Goal: Use online tool/utility: Use online tool/utility

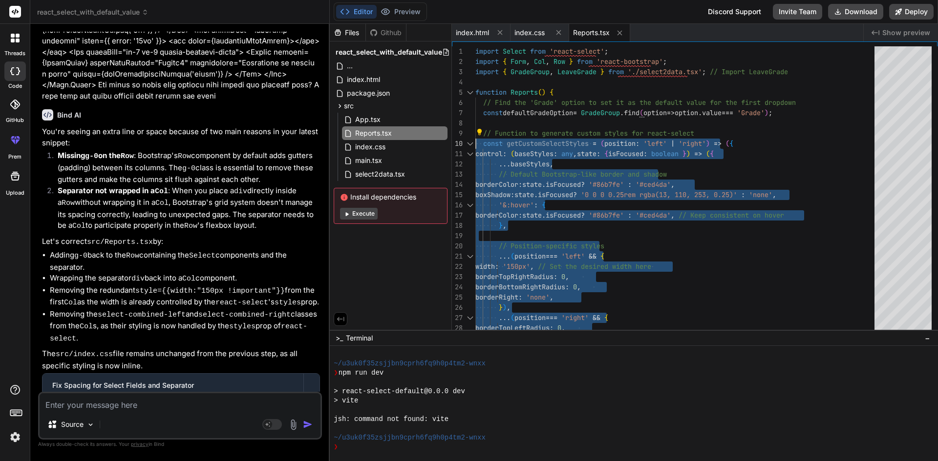
scroll to position [2650, 0]
click at [106, 402] on textarea at bounding box center [180, 403] width 281 height 18
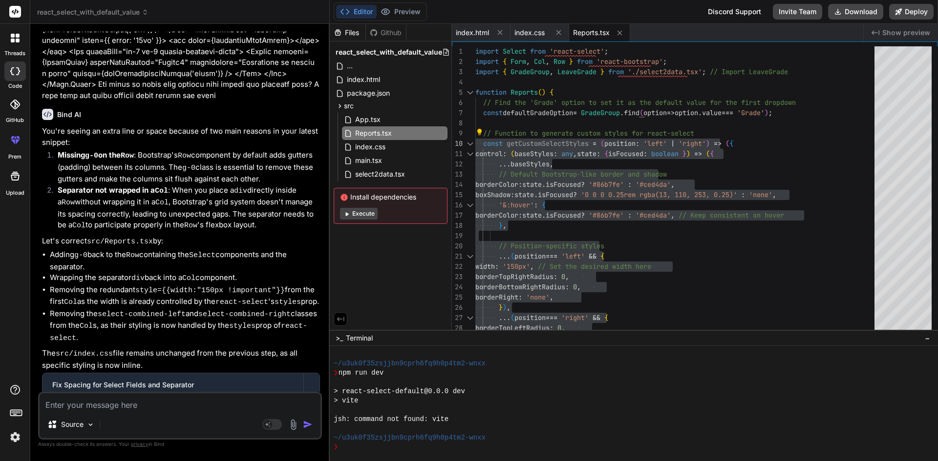
paste textarea "<[DOMAIN_NAME] as={Col} md="3" controlId="" className="mt-2" > <Select options=…"
type textarea "<[DOMAIN_NAME] as={Col} md="3" controlId="" className="mt-2" > <Select options=…"
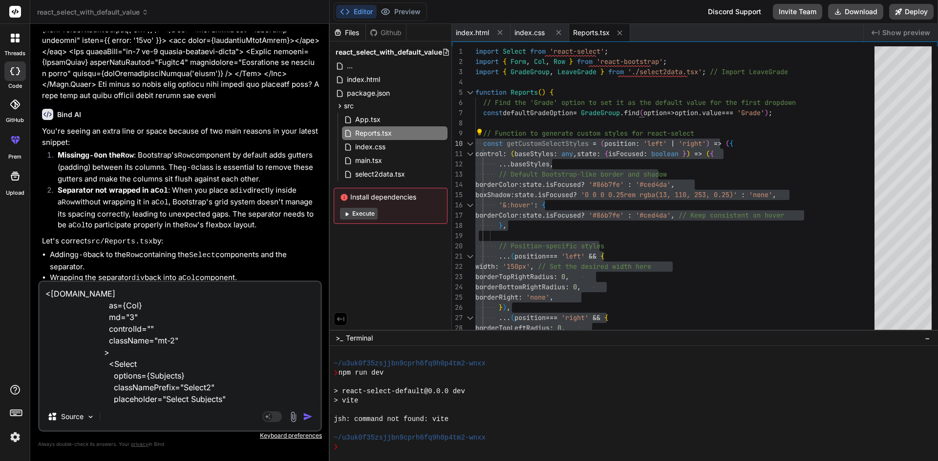
scroll to position [71, 0]
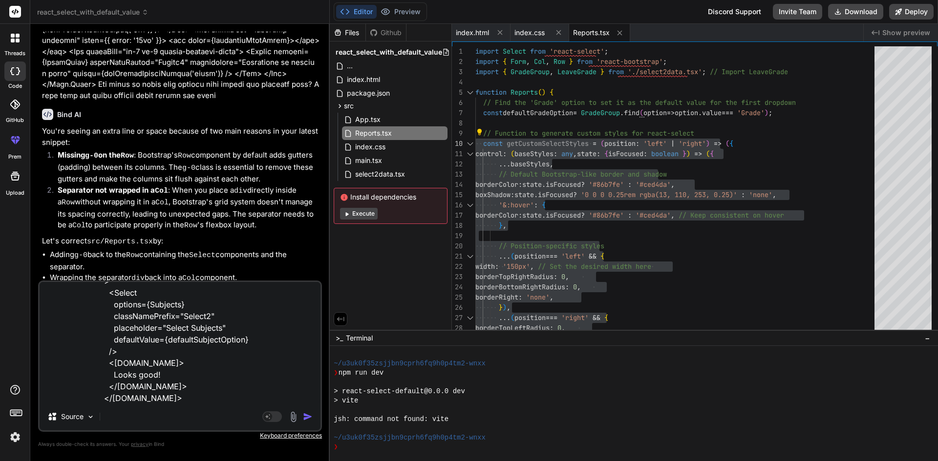
type textarea "x"
type textarea "<[DOMAIN_NAME] as={Col} md="3" controlId="" className="mt-2" > <Select options=…"
type textarea "x"
type textarea "<[DOMAIN_NAME] as={Col} md="3" controlId="" className="mt-2" > <Select options=…"
type textarea "x"
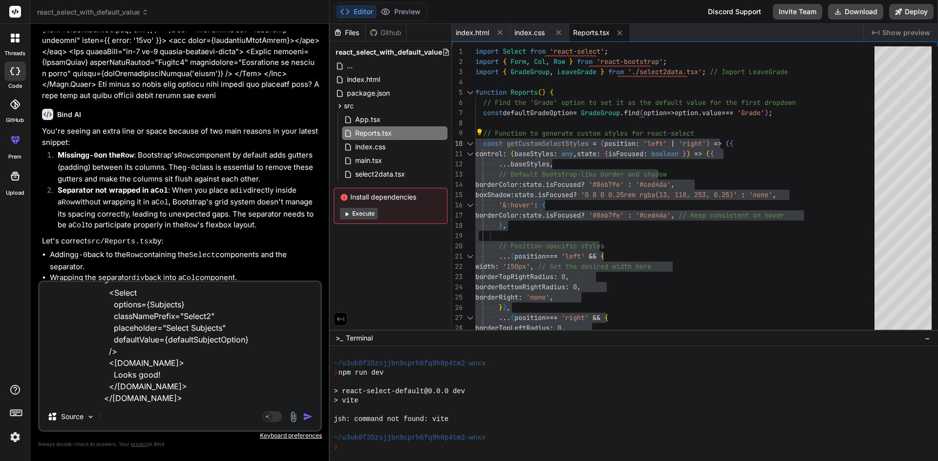
type textarea "<[DOMAIN_NAME] as={Col} md="3" controlId="" className="mt-2" > <Select options=…"
type textarea "x"
type textarea "<[DOMAIN_NAME] as={Col} md="3" controlId="" className="mt-2" > <Select options=…"
type textarea "x"
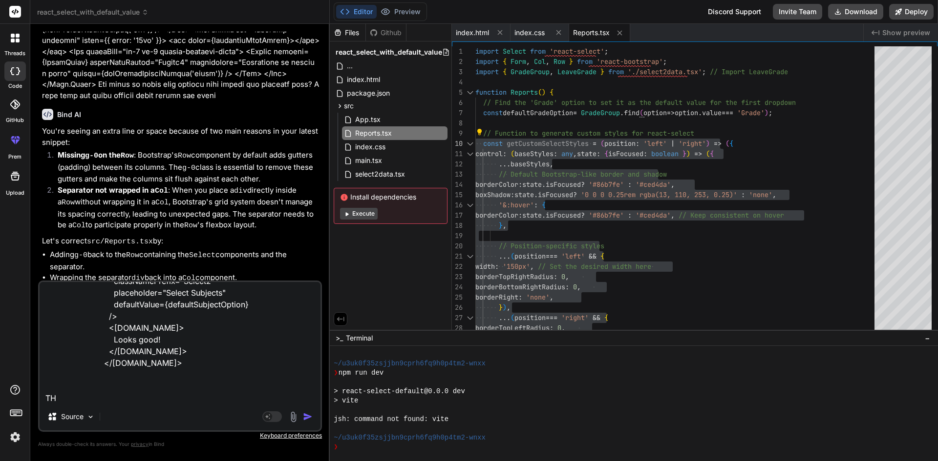
type textarea "<[DOMAIN_NAME] as={Col} md="3" controlId="" className="mt-2" > <Select options=…"
type textarea "x"
type textarea "<[DOMAIN_NAME] as={Col} md="3" controlId="" className="mt-2" > <Select options=…"
type textarea "x"
type textarea "<[DOMAIN_NAME] as={Col} md="3" controlId="" className="mt-2" > <Select options=…"
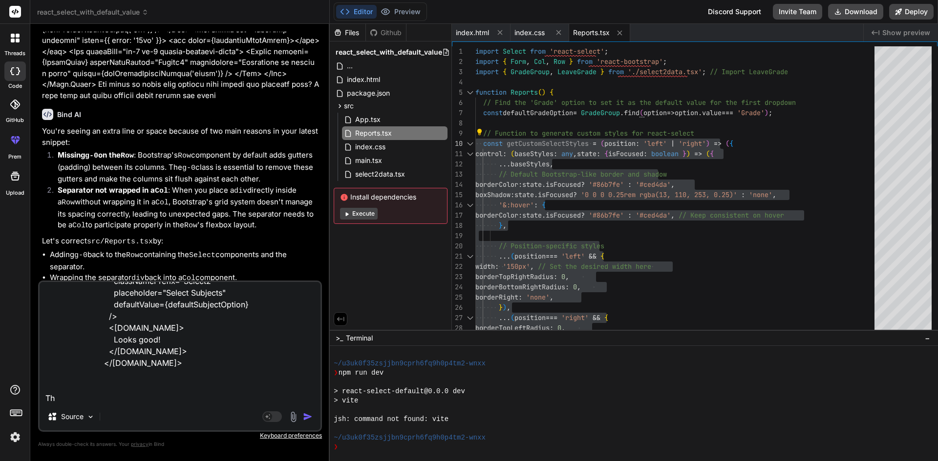
type textarea "x"
type textarea "<[DOMAIN_NAME] as={Col} md="3" controlId="" className="mt-2" > <Select options=…"
type textarea "x"
type textarea "<[DOMAIN_NAME] as={Col} md="3" controlId="" className="mt-2" > <Select options=…"
type textarea "x"
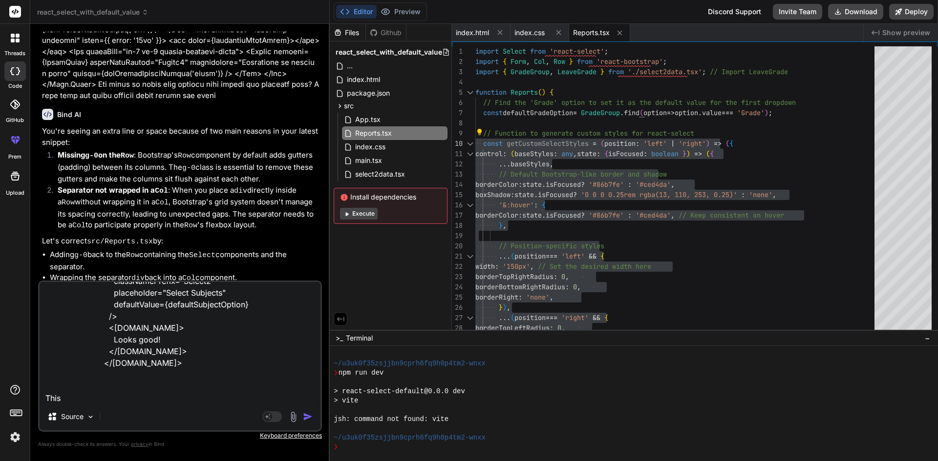
type textarea "<[DOMAIN_NAME] as={Col} md="3" controlId="" className="mt-2" > <Select options=…"
type textarea "x"
type textarea "<[DOMAIN_NAME] as={Col} md="3" controlId="" className="mt-2" > <Select options=…"
type textarea "x"
type textarea "<[DOMAIN_NAME] as={Col} md="3" controlId="" className="mt-2" > <Select options=…"
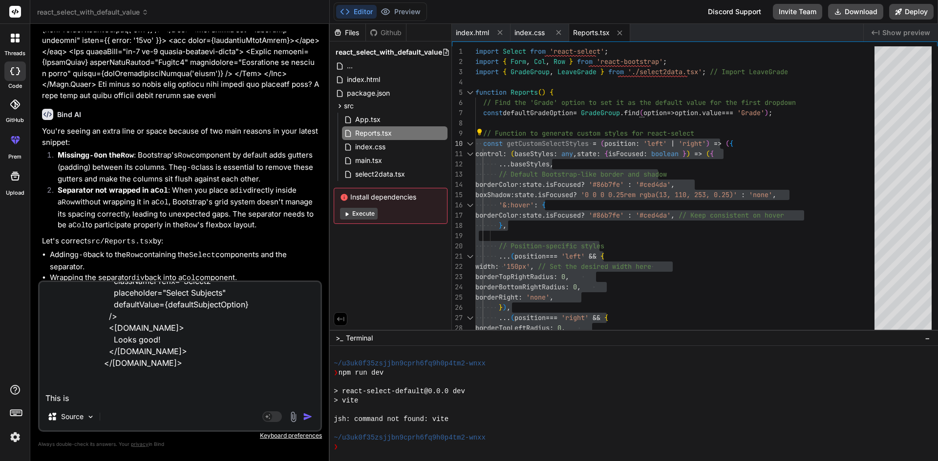
type textarea "x"
type textarea "<[DOMAIN_NAME] as={Col} md="3" controlId="" className="mt-2" > <Select options=…"
type textarea "x"
type textarea "<[DOMAIN_NAME] as={Col} md="3" controlId="" className="mt-2" > <Select options=…"
type textarea "x"
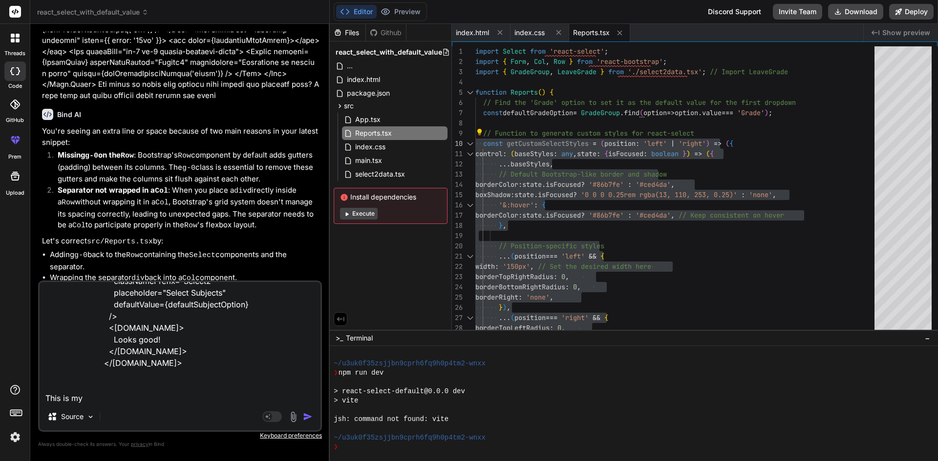
type textarea "<[DOMAIN_NAME] as={Col} md="3" controlId="" className="mt-2" > <Select options=…"
type textarea "x"
type textarea "<[DOMAIN_NAME] as={Col} md="3" controlId="" className="mt-2" > <Select options=…"
type textarea "x"
type textarea "<[DOMAIN_NAME] as={Col} md="3" controlId="" className="mt-2" > <Select options=…"
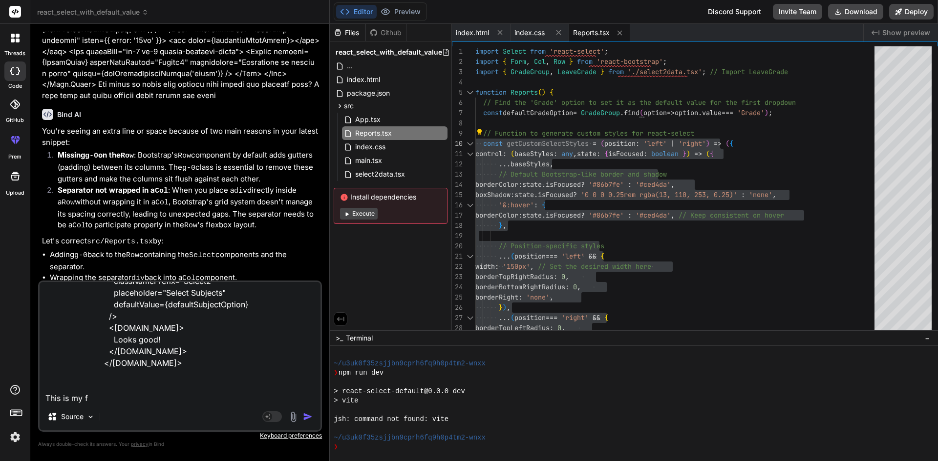
type textarea "x"
type textarea "<[DOMAIN_NAME] as={Col} md="3" controlId="" className="mt-2" > <Select options=…"
type textarea "x"
type textarea "<[DOMAIN_NAME] as={Col} md="3" controlId="" className="mt-2" > <Select options=…"
type textarea "x"
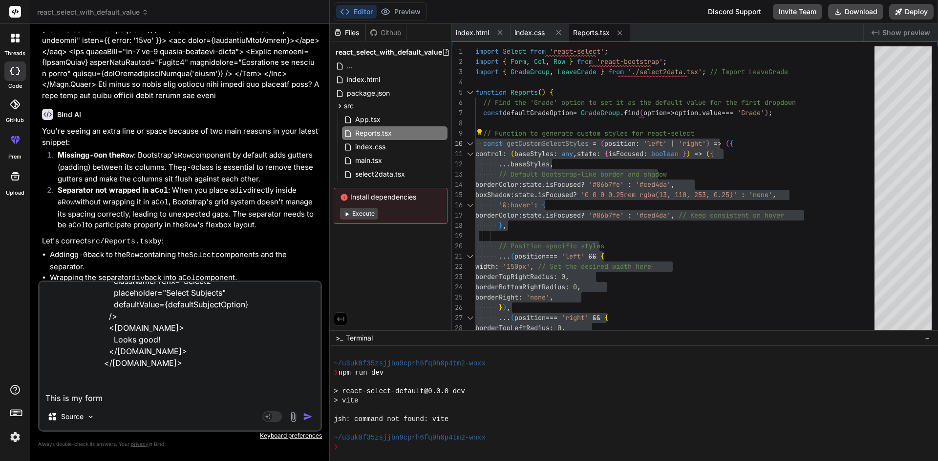
type textarea "<[DOMAIN_NAME] as={Col} md="3" controlId="" className="mt-2" > <Select options=…"
type textarea "x"
type textarea "<[DOMAIN_NAME] as={Col} md="3" controlId="" className="mt-2" > <Select options=…"
type textarea "x"
type textarea "<[DOMAIN_NAME] as={Col} md="3" controlId="" className="mt-2" > <Select options=…"
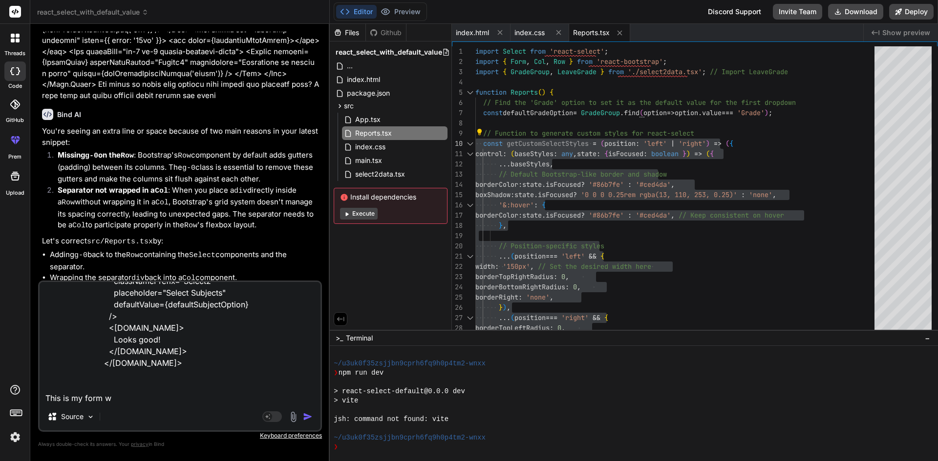
type textarea "x"
type textarea "<[DOMAIN_NAME] as={Col} md="3" controlId="" className="mt-2" > <Select options=…"
type textarea "x"
type textarea "<[DOMAIN_NAME] as={Col} md="3" controlId="" className="mt-2" > <Select options=…"
type textarea "x"
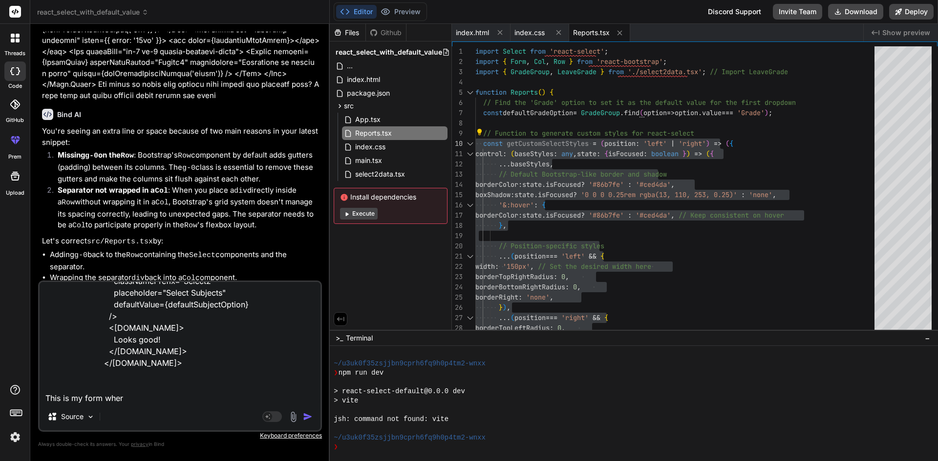
type textarea "<[DOMAIN_NAME] as={Col} md="3" controlId="" className="mt-2" > <Select options=…"
type textarea "x"
type textarea "<[DOMAIN_NAME] as={Col} md="3" controlId="" className="mt-2" > <Select options=…"
type textarea "x"
type textarea "<[DOMAIN_NAME] as={Col} md="3" controlId="" className="mt-2" > <Select options=…"
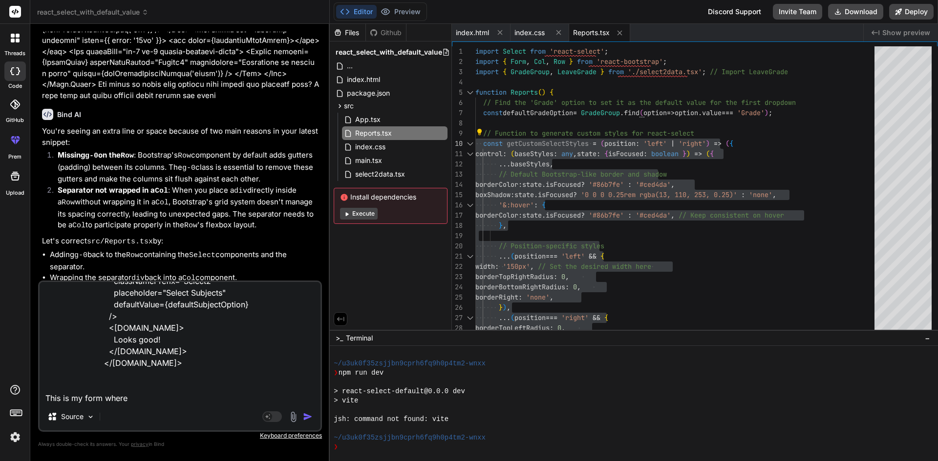
type textarea "x"
type textarea "<[DOMAIN_NAME] as={Col} md="3" controlId="" className="mt-2" > <Select options=…"
type textarea "x"
type textarea "<[DOMAIN_NAME] as={Col} md="3" controlId="" className="mt-2" > <Select options=…"
type textarea "x"
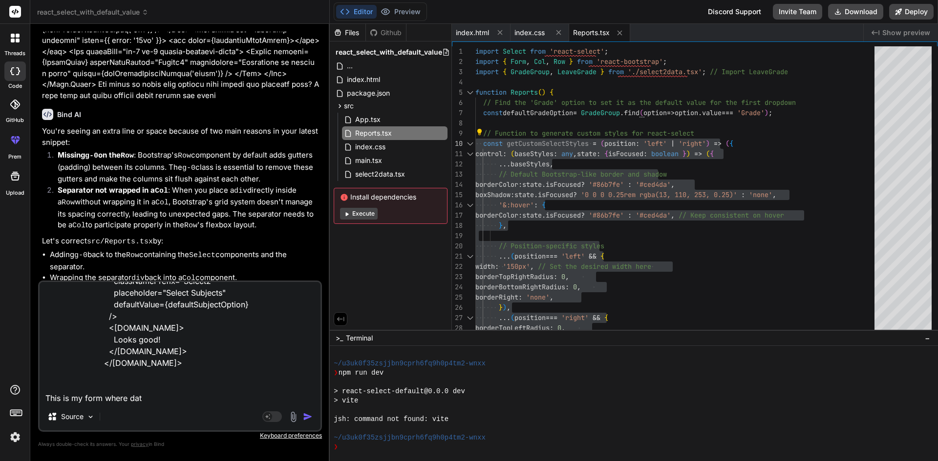
type textarea "<[DOMAIN_NAME] as={Col} md="3" controlId="" className="mt-2" > <Select options=…"
type textarea "x"
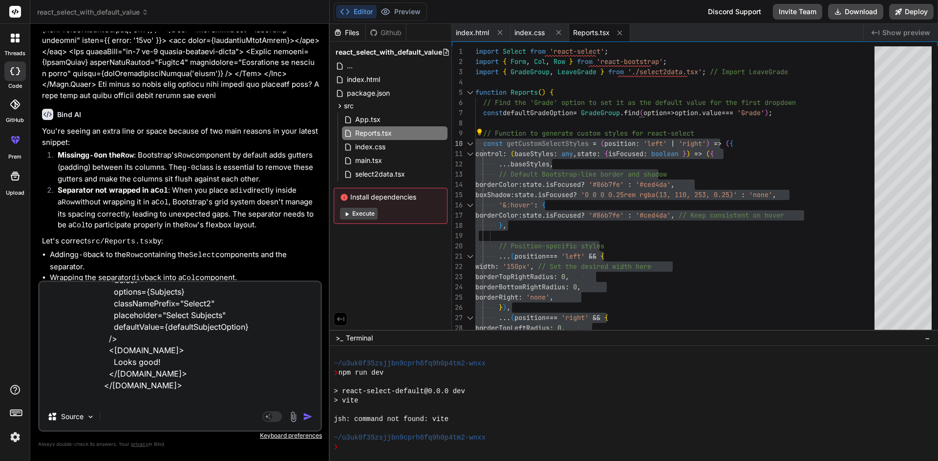
scroll to position [107, 0]
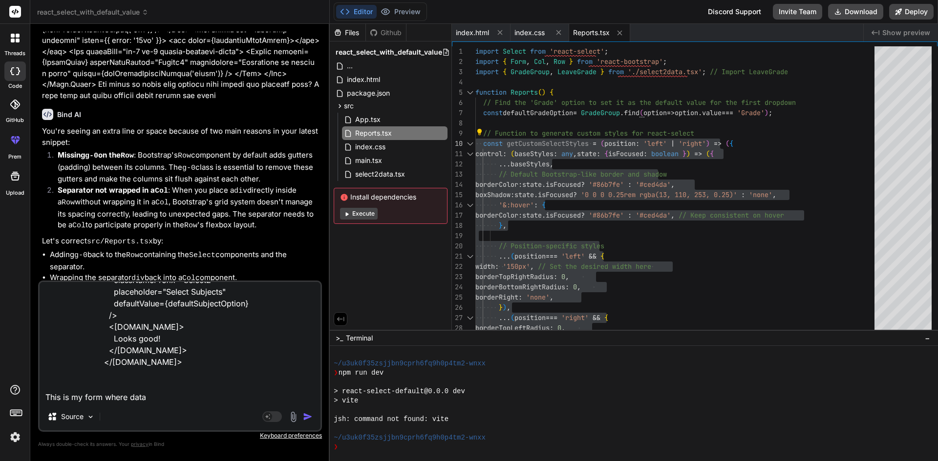
type textarea "<[DOMAIN_NAME] as={Col} md="3" controlId="" className="mt-2" > <Select options=…"
type textarea "x"
type textarea "<[DOMAIN_NAME] as={Col} md="3" controlId="" className="mt-2" > <Select options=…"
type textarea "x"
type textarea "<[DOMAIN_NAME] as={Col} md="3" controlId="" className="mt-2" > <Select options=…"
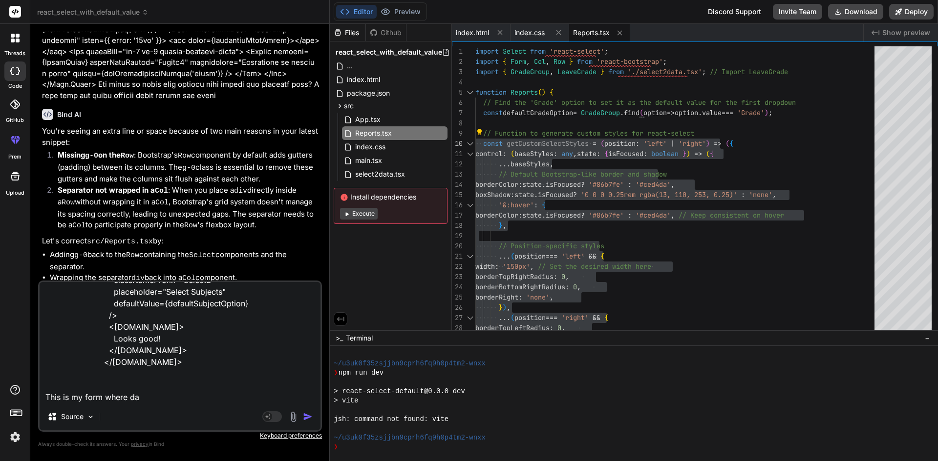
type textarea "x"
type textarea "<[DOMAIN_NAME] as={Col} md="3" controlId="" className="mt-2" > <Select options=…"
type textarea "x"
type textarea "<[DOMAIN_NAME] as={Col} md="3" controlId="" className="mt-2" > <Select options=…"
type textarea "x"
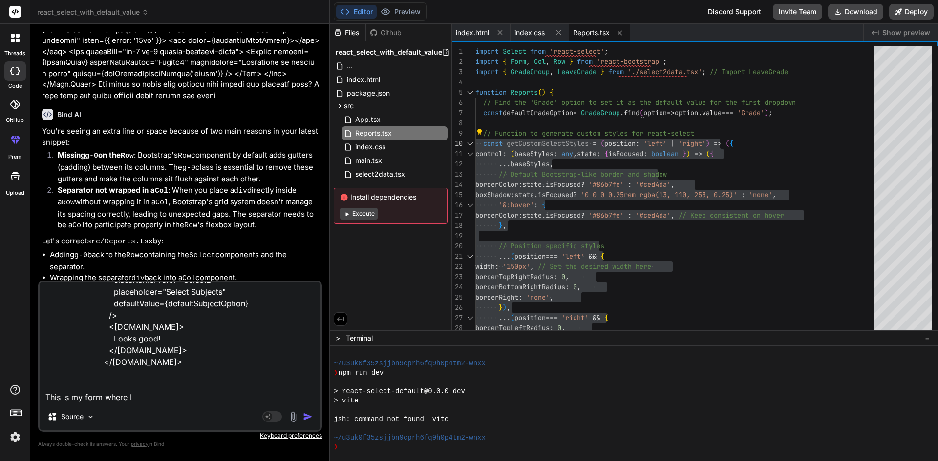
type textarea "<[DOMAIN_NAME] as={Col} md="3" controlId="" className="mt-2" > <Select options=…"
type textarea "x"
type textarea "<[DOMAIN_NAME] as={Col} md="3" controlId="" className="mt-2" > <Select options=…"
type textarea "x"
type textarea "<[DOMAIN_NAME] as={Col} md="3" controlId="" className="mt-2" > <Select options=…"
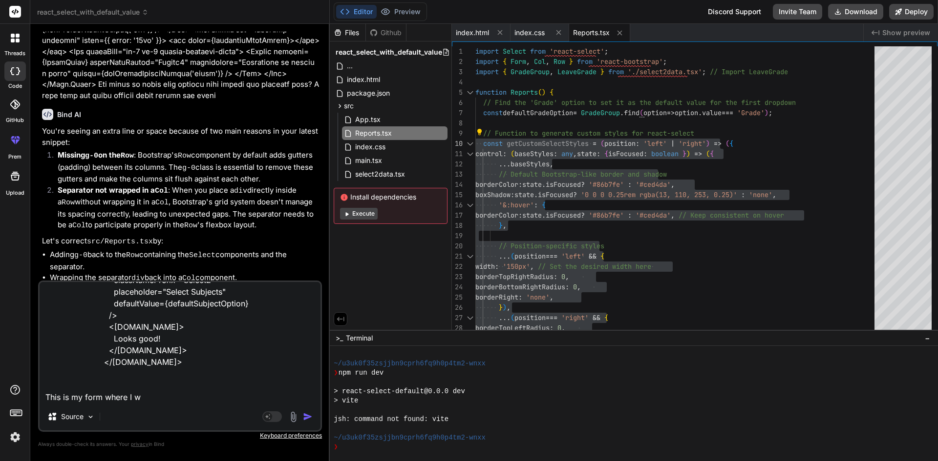
type textarea "x"
type textarea "<[DOMAIN_NAME] as={Col} md="3" controlId="" className="mt-2" > <Select options=…"
type textarea "x"
type textarea "<[DOMAIN_NAME] as={Col} md="3" controlId="" className="mt-2" > <Select options=…"
type textarea "x"
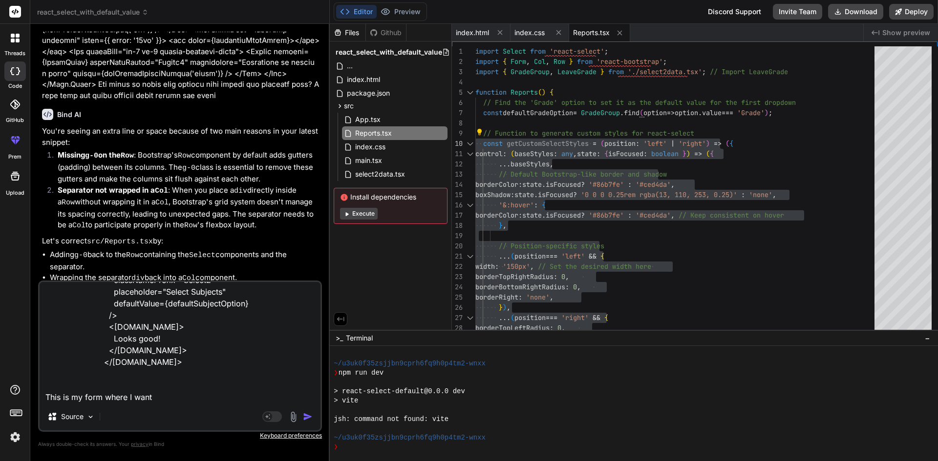
type textarea "<[DOMAIN_NAME] as={Col} md="3" controlId="" className="mt-2" > <Select options=…"
type textarea "x"
type textarea "<[DOMAIN_NAME] as={Col} md="3" controlId="" className="mt-2" > <Select options=…"
type textarea "x"
type textarea "<[DOMAIN_NAME] as={Col} md="3" controlId="" className="mt-2" > <Select options=…"
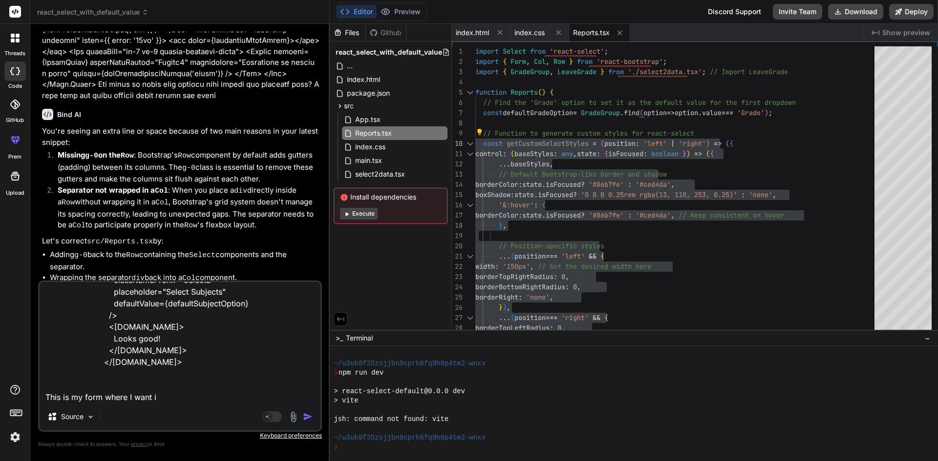
type textarea "x"
type textarea "<[DOMAIN_NAME] as={Col} md="3" controlId="" className="mt-2" > <Select options=…"
type textarea "x"
type textarea "<[DOMAIN_NAME] as={Col} md="3" controlId="" className="mt-2" > <Select options=…"
type textarea "x"
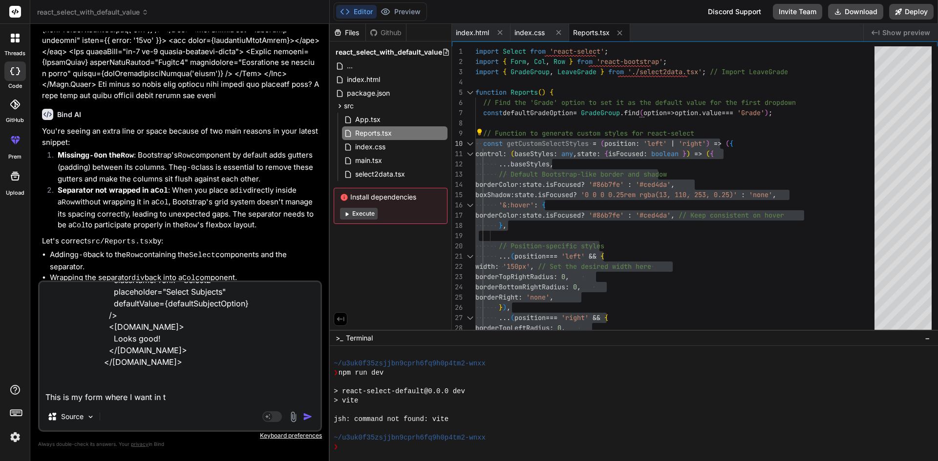
type textarea "<[DOMAIN_NAME] as={Col} md="3" controlId="" className="mt-2" > <Select options=…"
type textarea "x"
type textarea "<[DOMAIN_NAME] as={Col} md="3" controlId="" className="mt-2" > <Select options=…"
type textarea "x"
type textarea "<[DOMAIN_NAME] as={Col} md="3" controlId="" className="mt-2" > <Select options=…"
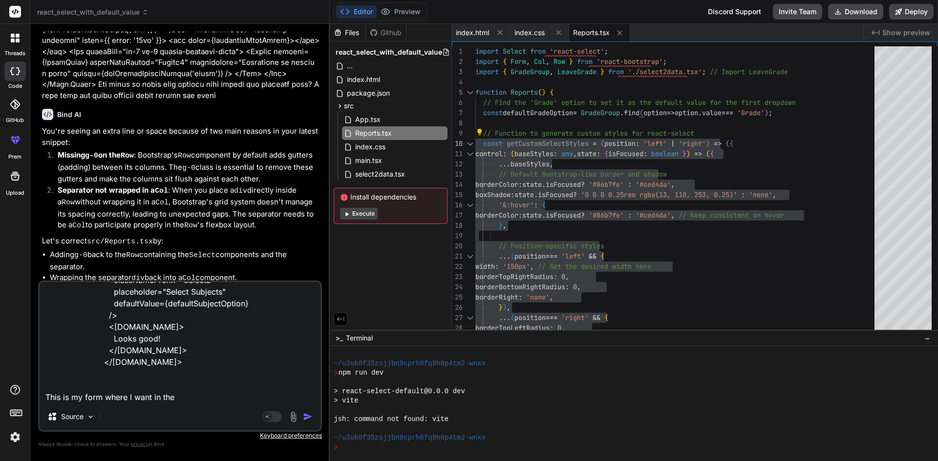
type textarea "x"
type textarea "<[DOMAIN_NAME] as={Col} md="3" controlId="" className="mt-2" > <Select options=…"
type textarea "x"
type textarea "<[DOMAIN_NAME] as={Col} md="3" controlId="" className="mt-2" > <Select options=…"
type textarea "x"
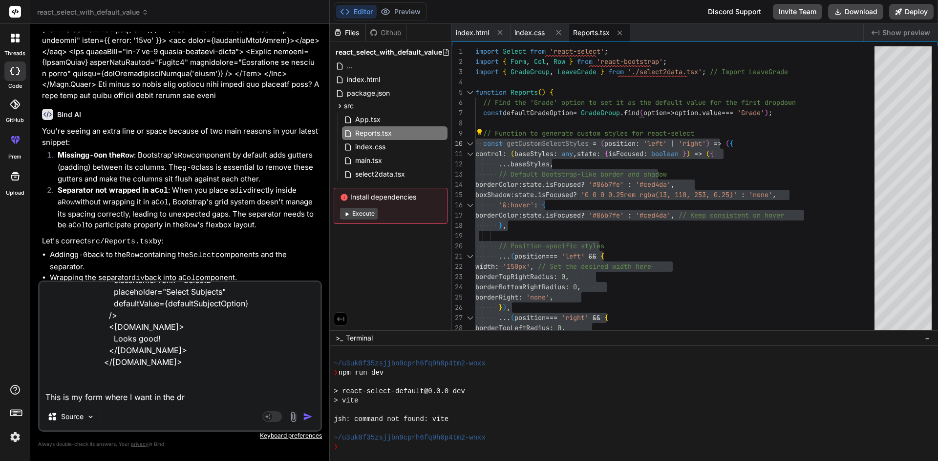
type textarea "<[DOMAIN_NAME] as={Col} md="3" controlId="" className="mt-2" > <Select options=…"
type textarea "x"
type textarea "<[DOMAIN_NAME] as={Col} md="3" controlId="" className="mt-2" > <Select options=…"
type textarea "x"
type textarea "<[DOMAIN_NAME] as={Col} md="3" controlId="" className="mt-2" > <Select options=…"
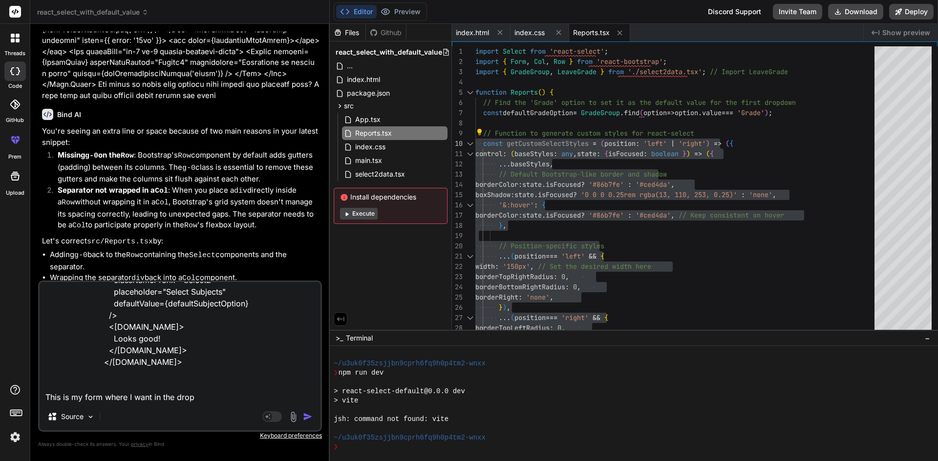
type textarea "x"
type textarea "<[DOMAIN_NAME] as={Col} md="3" controlId="" className="mt-2" > <Select options=…"
type textarea "x"
type textarea "<[DOMAIN_NAME] as={Col} md="3" controlId="" className="mt-2" > <Select options=…"
type textarea "x"
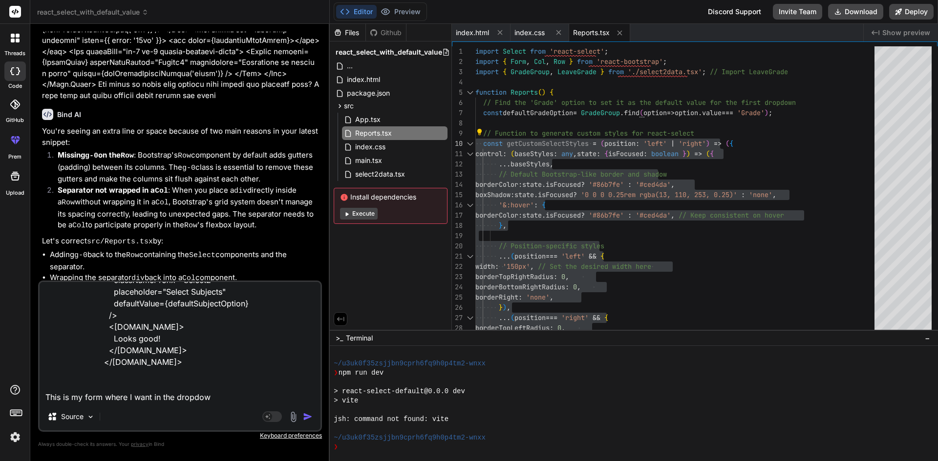
type textarea "<[DOMAIN_NAME] as={Col} md="3" controlId="" className="mt-2" > <Select options=…"
type textarea "x"
type textarea "<[DOMAIN_NAME] as={Col} md="3" controlId="" className="mt-2" > <Select options=…"
type textarea "x"
type textarea "<[DOMAIN_NAME] as={Col} md="3" controlId="" className="mt-2" > <Select options=…"
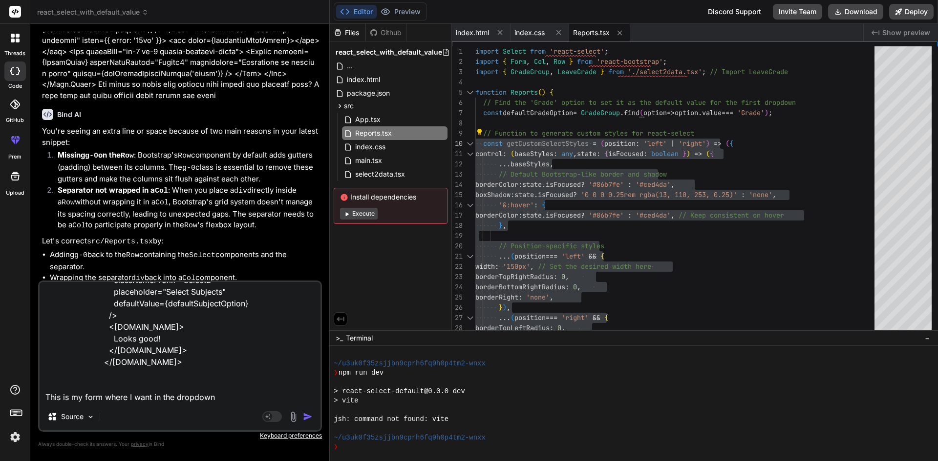
type textarea "x"
type textarea "<[DOMAIN_NAME] as={Col} md="3" controlId="" className="mt-2" > <Select options=…"
type textarea "x"
type textarea "<[DOMAIN_NAME] as={Col} md="3" controlId="" className="mt-2" > <Select options=…"
type textarea "x"
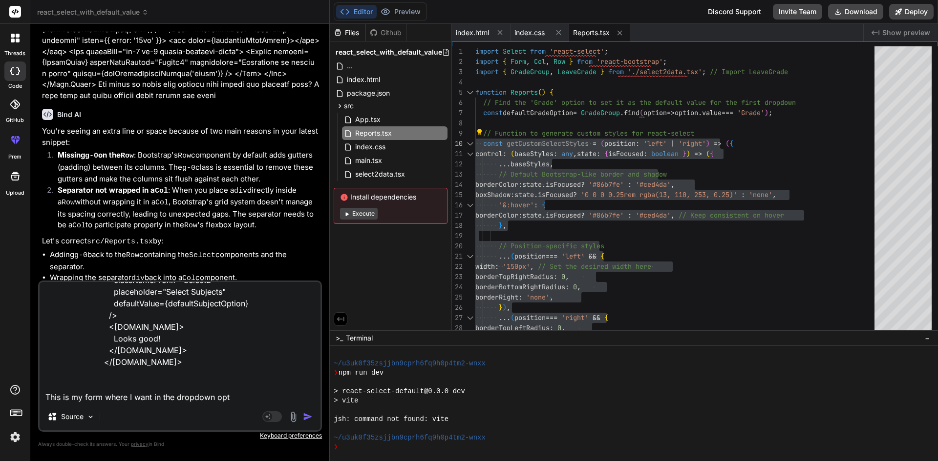
type textarea "<[DOMAIN_NAME] as={Col} md="3" controlId="" className="mt-2" > <Select options=…"
type textarea "x"
type textarea "<[DOMAIN_NAME] as={Col} md="3" controlId="" className="mt-2" > <Select options=…"
type textarea "x"
type textarea "<[DOMAIN_NAME] as={Col} md="3" controlId="" className="mt-2" > <Select options=…"
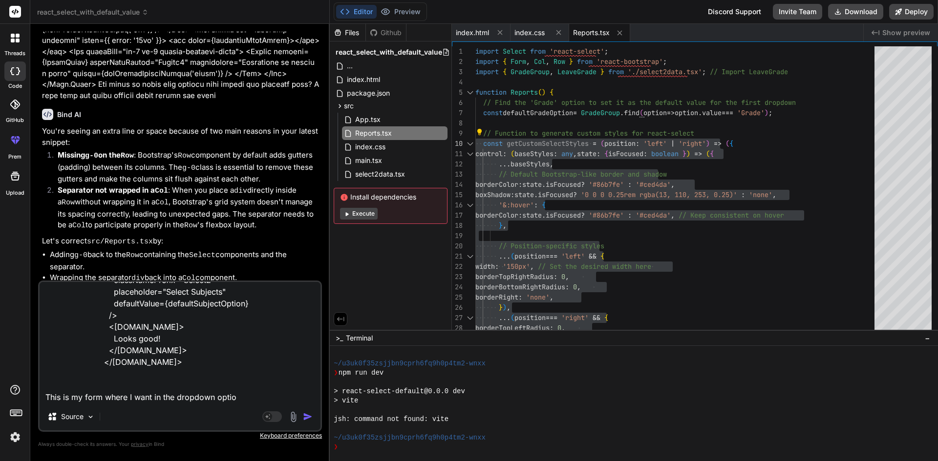
type textarea "x"
type textarea "<[DOMAIN_NAME] as={Col} md="3" controlId="" className="mt-2" > <Select options=…"
type textarea "x"
type textarea "<[DOMAIN_NAME] as={Col} md="3" controlId="" className="mt-2" > <Select options=…"
type textarea "x"
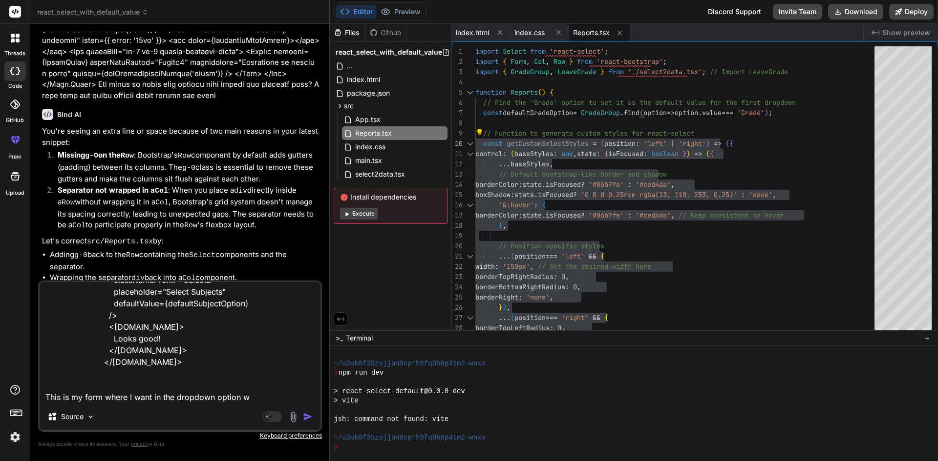
type textarea "<[DOMAIN_NAME] as={Col} md="3" controlId="" className="mt-2" > <Select options=…"
type textarea "x"
type textarea "<[DOMAIN_NAME] as={Col} md="3" controlId="" className="mt-2" > <Select options=…"
type textarea "x"
type textarea "<[DOMAIN_NAME] as={Col} md="3" controlId="" className="mt-2" > <Select options=…"
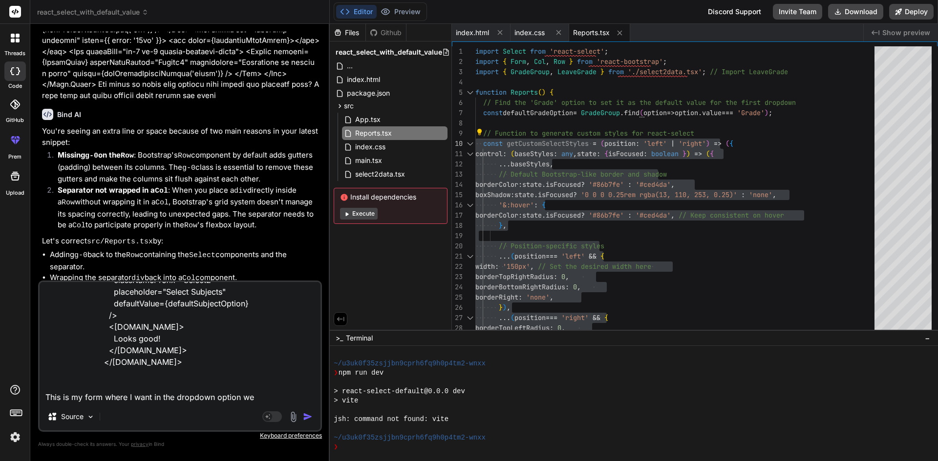
type textarea "x"
type textarea "<[DOMAIN_NAME] as={Col} md="3" controlId="" className="mt-2" > <Select options=…"
type textarea "x"
type textarea "<[DOMAIN_NAME] as={Col} md="3" controlId="" className="mt-2" > <Select options=…"
type textarea "x"
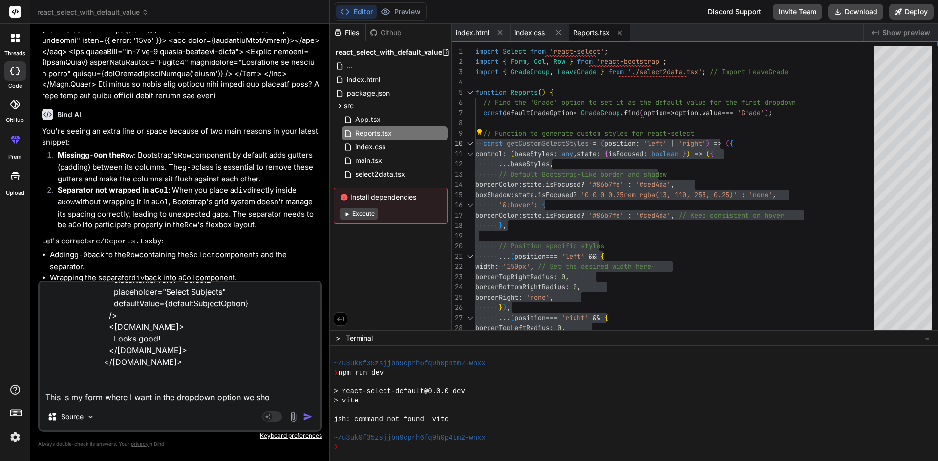
type textarea "<[DOMAIN_NAME] as={Col} md="3" controlId="" className="mt-2" > <Select options=…"
type textarea "x"
type textarea "<[DOMAIN_NAME] as={Col} md="3" controlId="" className="mt-2" > <Select options=…"
type textarea "x"
type textarea "<[DOMAIN_NAME] as={Col} md="3" controlId="" className="mt-2" > <Select options=…"
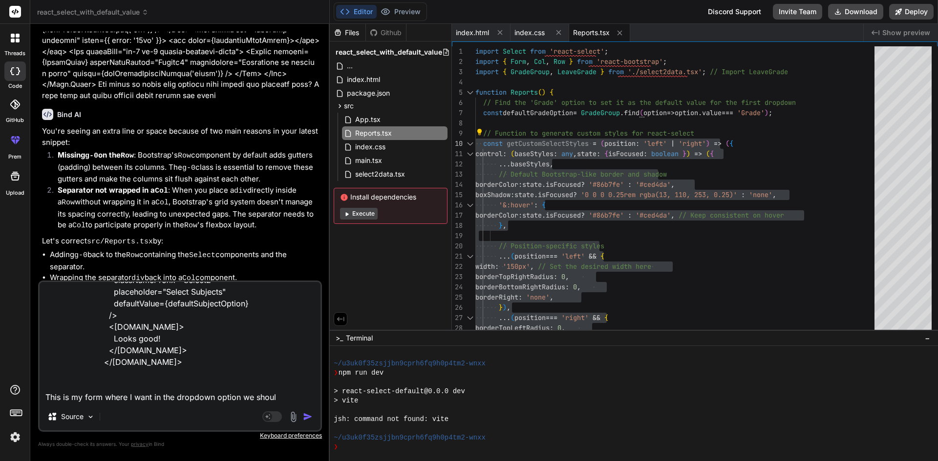
type textarea "x"
type textarea "<[DOMAIN_NAME] as={Col} md="3" controlId="" className="mt-2" > <Select options=…"
type textarea "x"
type textarea "<[DOMAIN_NAME] as={Col} md="3" controlId="" className="mt-2" > <Select options=…"
type textarea "x"
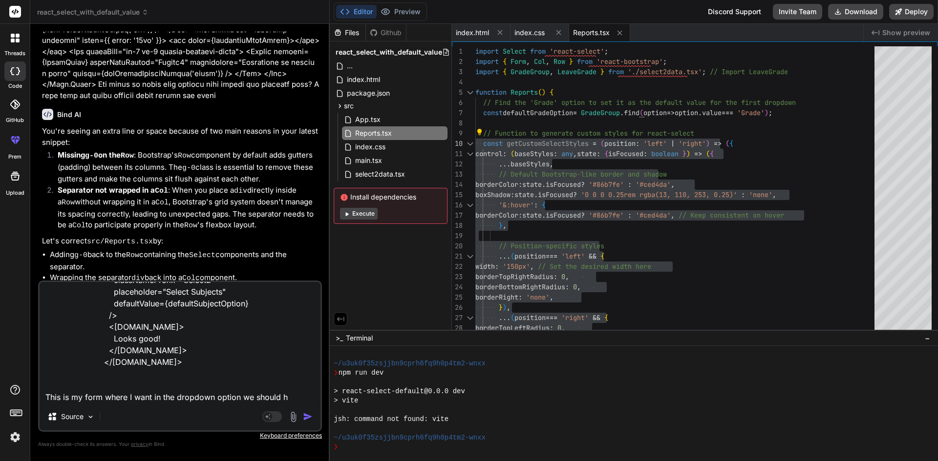
type textarea "<[DOMAIN_NAME] as={Col} md="3" controlId="" className="mt-2" > <Select options=…"
type textarea "x"
type textarea "<[DOMAIN_NAME] as={Col} md="3" controlId="" className="mt-2" > <Select options=…"
type textarea "x"
type textarea "<[DOMAIN_NAME] as={Col} md="3" controlId="" className="mt-2" > <Select options=…"
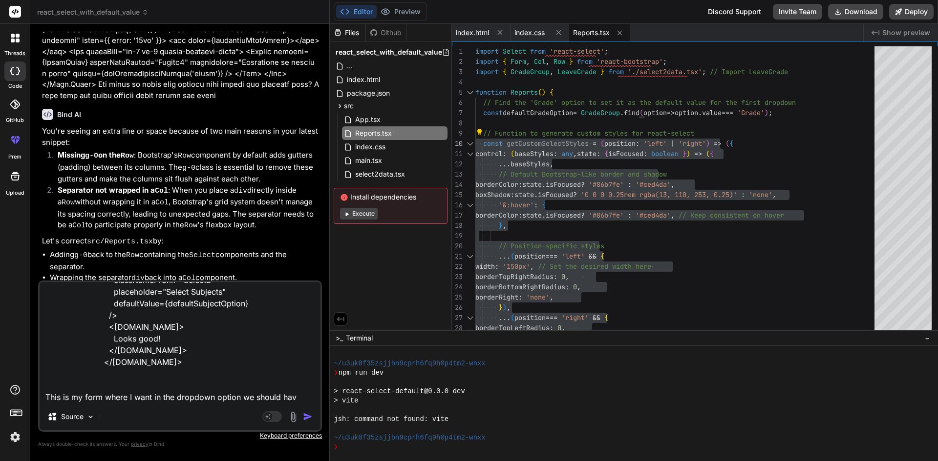
type textarea "x"
type textarea "<[DOMAIN_NAME] as={Col} md="3" controlId="" className="mt-2" > <Select options=…"
type textarea "x"
type textarea "<[DOMAIN_NAME] as={Col} md="3" controlId="" className="mt-2" > <Select options=…"
type textarea "x"
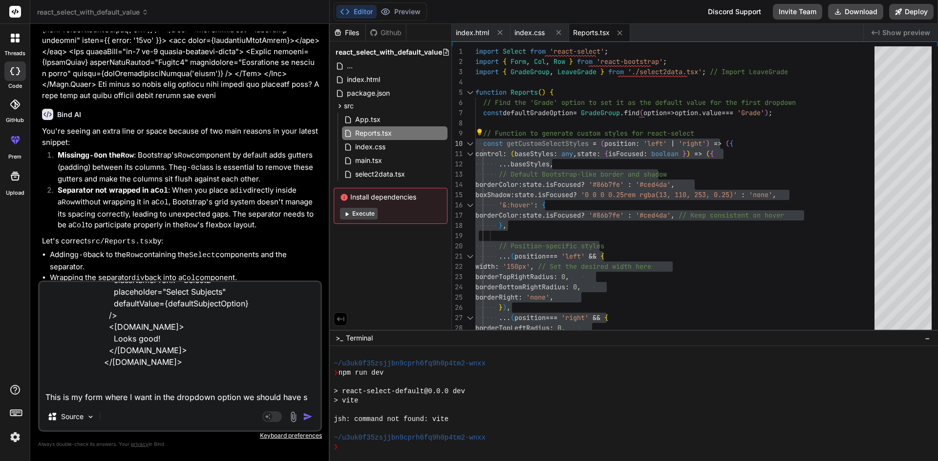
type textarea "<[DOMAIN_NAME] as={Col} md="3" controlId="" className="mt-2" > <Select options=…"
type textarea "x"
type textarea "<[DOMAIN_NAME] as={Col} md="3" controlId="" className="mt-2" > <Select options=…"
type textarea "x"
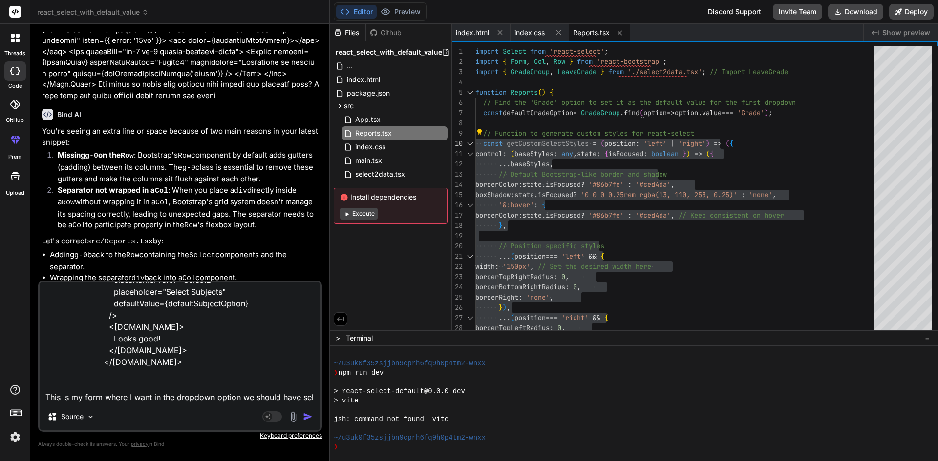
type textarea "<[DOMAIN_NAME] as={Col} md="3" controlId="" className="mt-2" > <Select options=…"
type textarea "x"
type textarea "<[DOMAIN_NAME] as={Col} md="3" controlId="" className="mt-2" > <Select options=…"
type textarea "x"
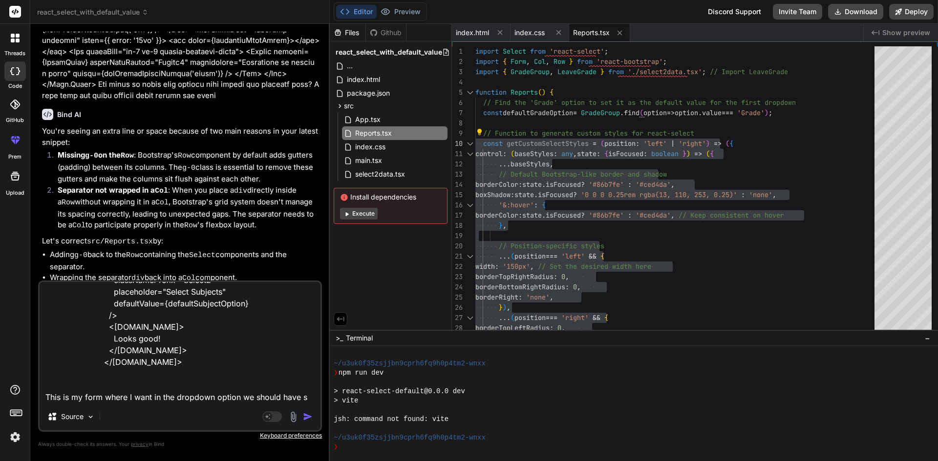
type textarea "<[DOMAIN_NAME] as={Col} md="3" controlId="" className="mt-2" > <Select options=…"
type textarea "x"
type textarea "<[DOMAIN_NAME] as={Col} md="3" controlId="" className="mt-2" > <Select options=…"
type textarea "x"
type textarea "<[DOMAIN_NAME] as={Col} md="3" controlId="" className="mt-2" > <Select options=…"
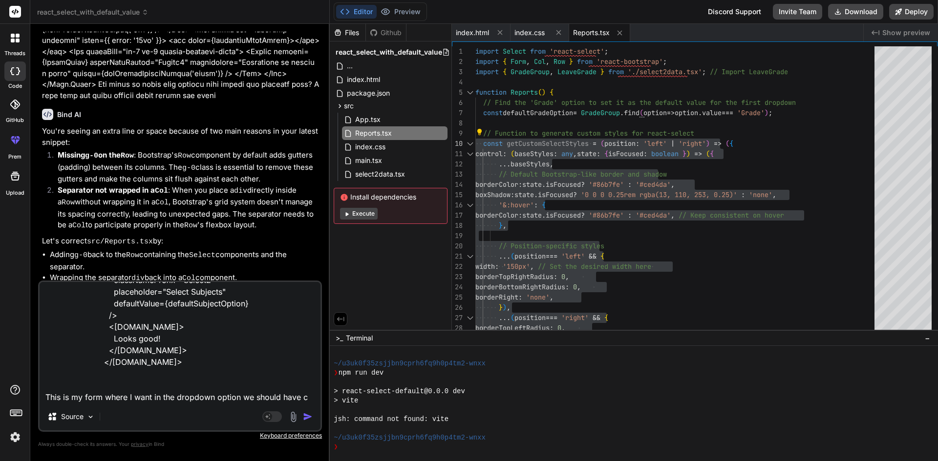
type textarea "x"
type textarea "<[DOMAIN_NAME] as={Col} md="3" controlId="" className="mt-2" > <Select options=…"
type textarea "x"
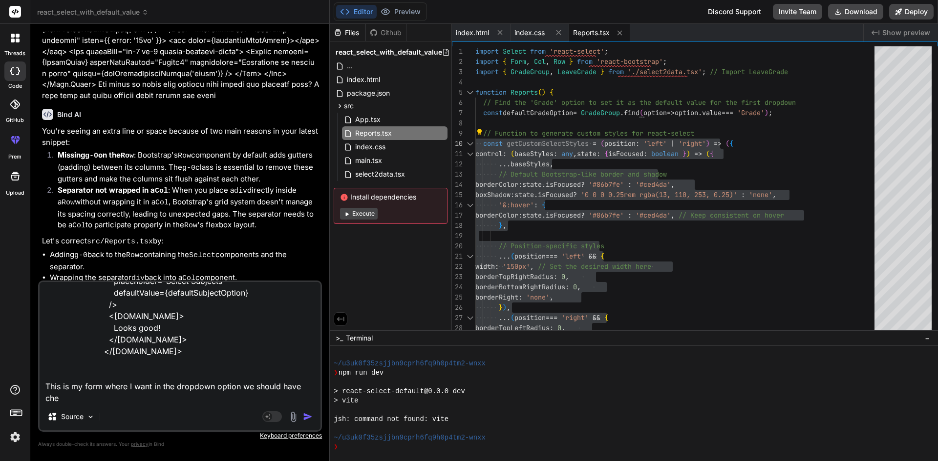
type textarea "<[DOMAIN_NAME] as={Col} md="3" controlId="" className="mt-2" > <Select options=…"
type textarea "x"
type textarea "<[DOMAIN_NAME] as={Col} md="3" controlId="" className="mt-2" > <Select options=…"
type textarea "x"
type textarea "<[DOMAIN_NAME] as={Col} md="3" controlId="" className="mt-2" > <Select options=…"
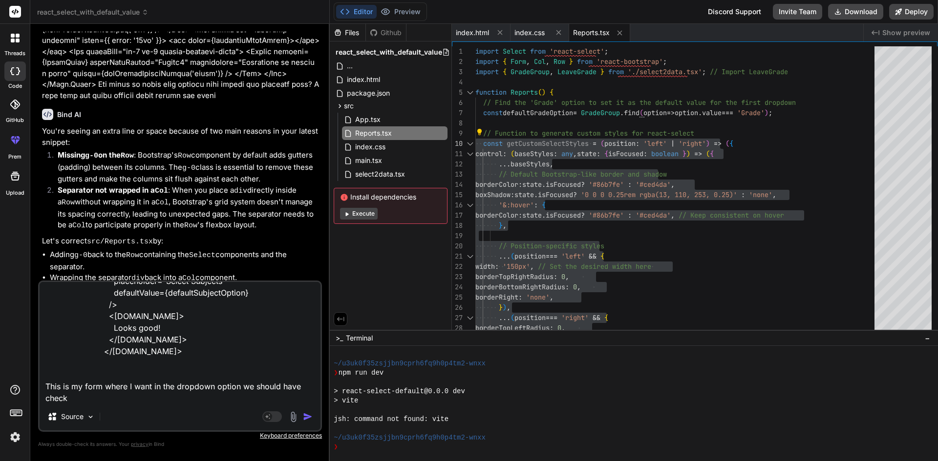
type textarea "x"
type textarea "<[DOMAIN_NAME] as={Col} md="3" controlId="" className="mt-2" > <Select options=…"
type textarea "x"
type textarea "<[DOMAIN_NAME] as={Col} md="3" controlId="" className="mt-2" > <Select options=…"
type textarea "x"
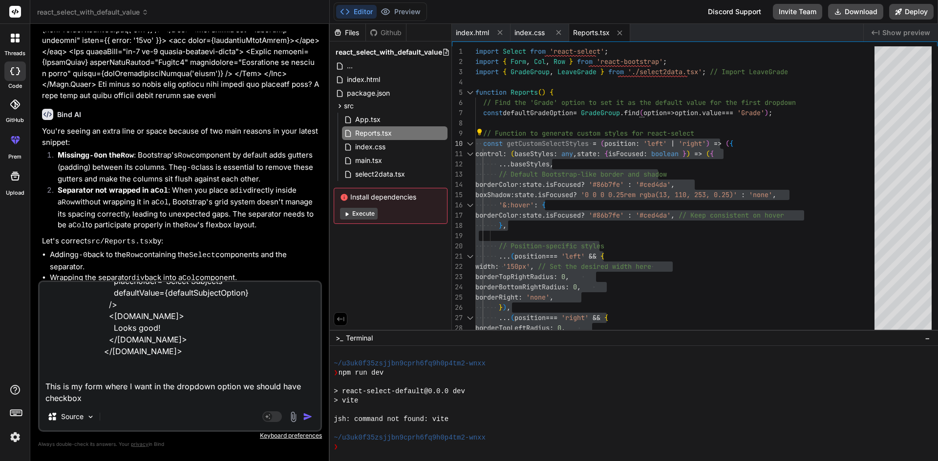
type textarea "<[DOMAIN_NAME] as={Col} md="3" controlId="" className="mt-2" > <Select options=…"
type textarea "x"
type textarea "<[DOMAIN_NAME] as={Col} md="3" controlId="" className="mt-2" > <Select options=…"
type textarea "x"
type textarea "<[DOMAIN_NAME] as={Col} md="3" controlId="" className="mt-2" > <Select options=…"
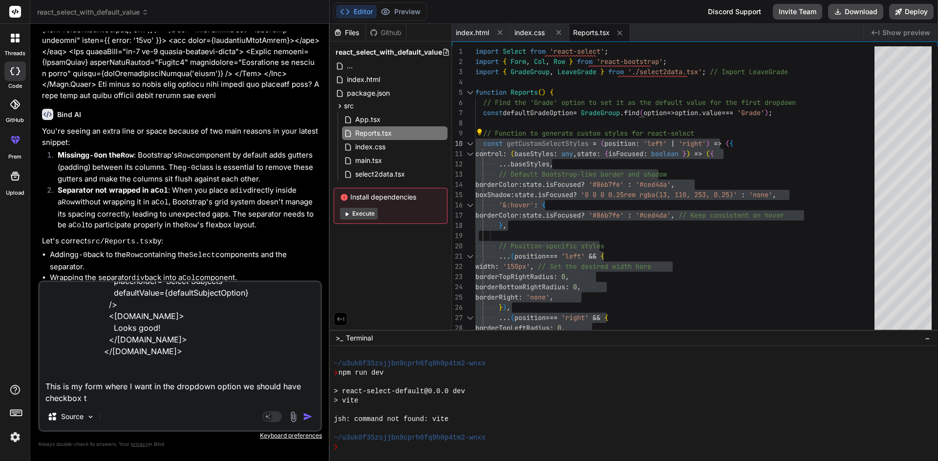
type textarea "x"
type textarea "<[DOMAIN_NAME] as={Col} md="3" controlId="" className="mt-2" > <Select options=…"
type textarea "x"
type textarea "<[DOMAIN_NAME] as={Col} md="3" controlId="" className="mt-2" > <Select options=…"
type textarea "x"
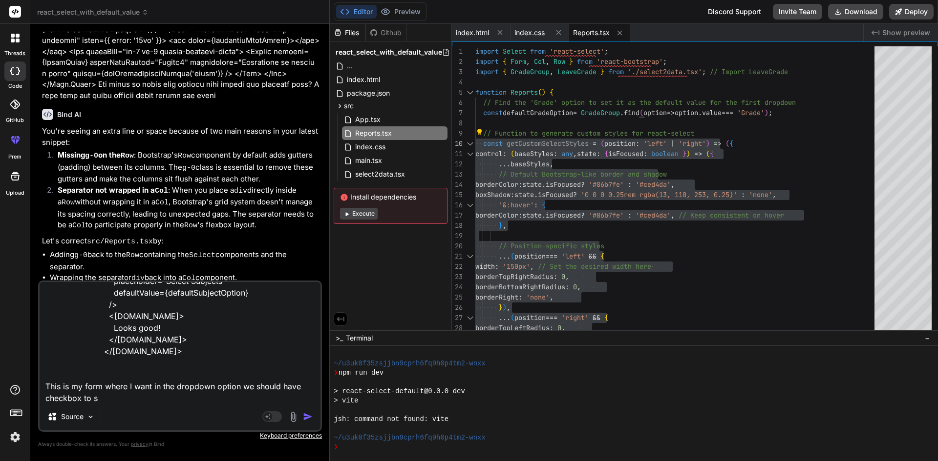
type textarea "<[DOMAIN_NAME] as={Col} md="3" controlId="" className="mt-2" > <Select options=…"
type textarea "x"
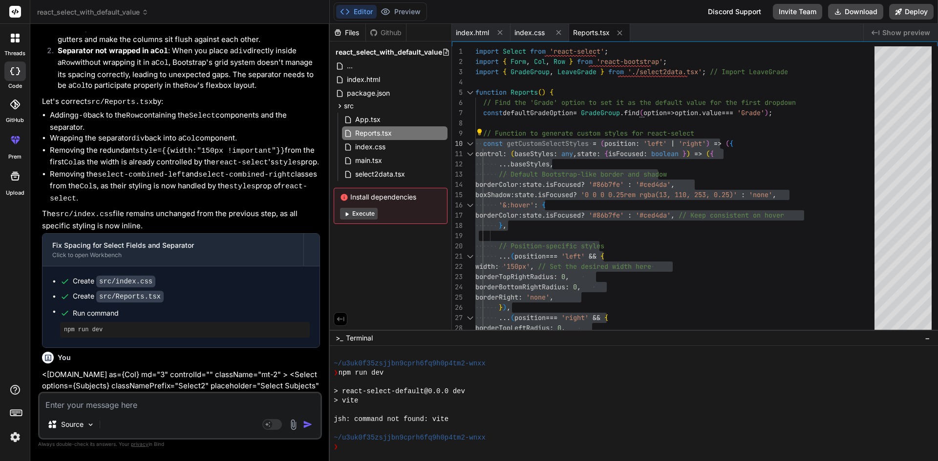
scroll to position [2795, 0]
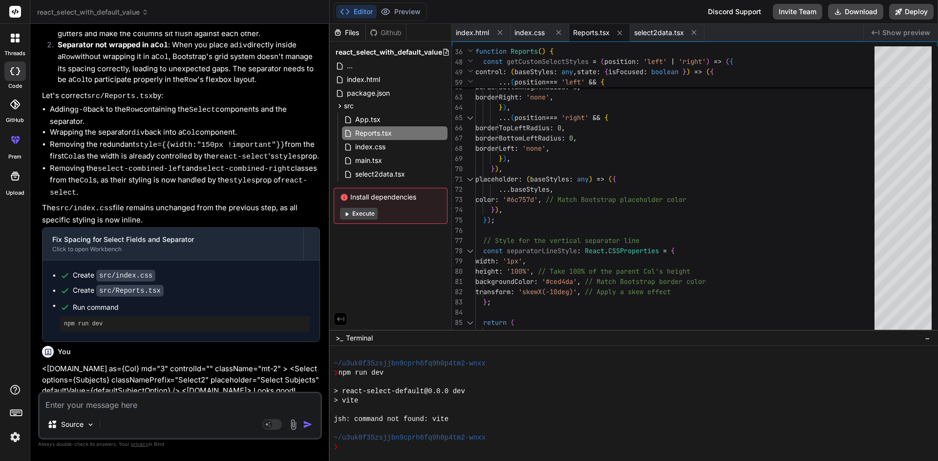
scroll to position [3059, 0]
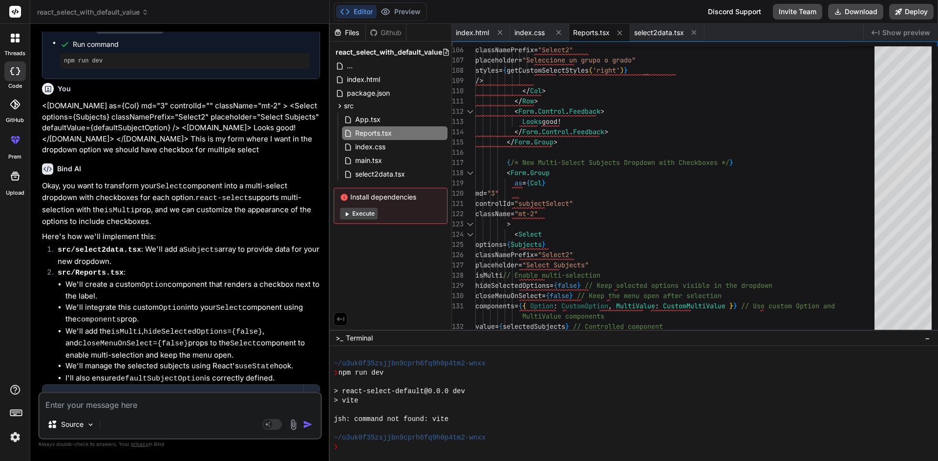
click at [589, 29] on span "Reports.tsx" at bounding box center [591, 33] width 37 height 10
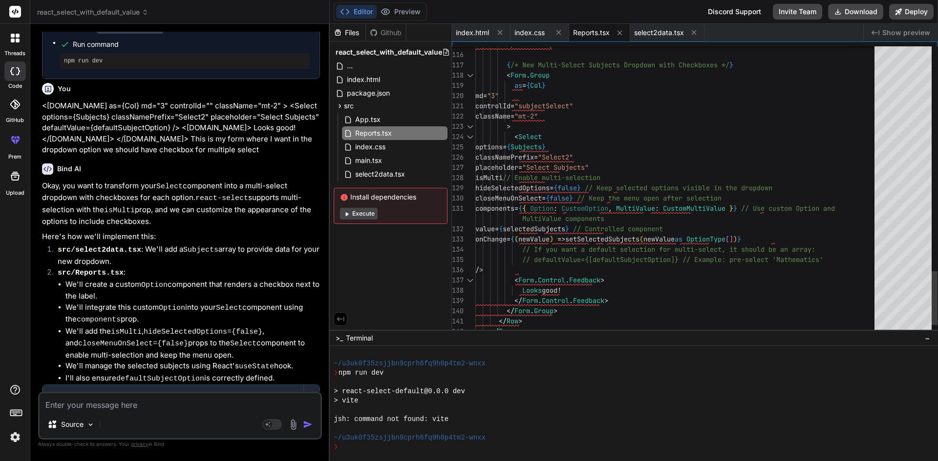
scroll to position [0, 0]
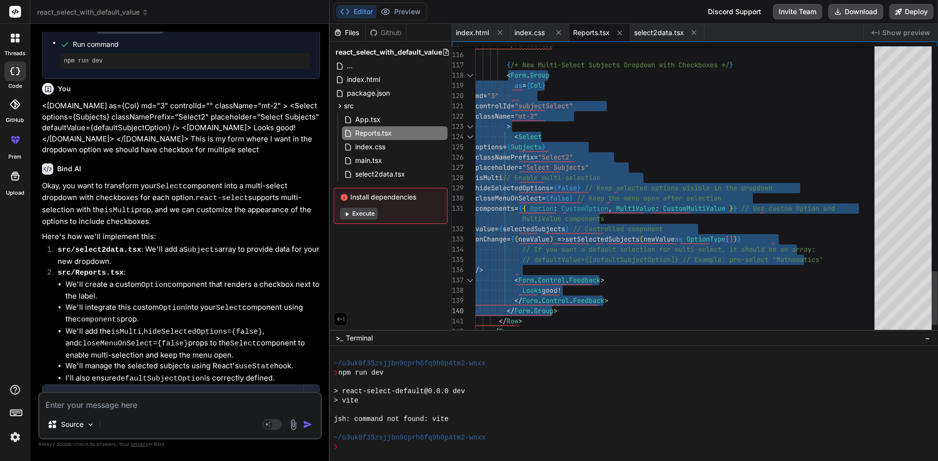
drag, startPoint x: 506, startPoint y: 75, endPoint x: 569, endPoint y: 307, distance: 240.2
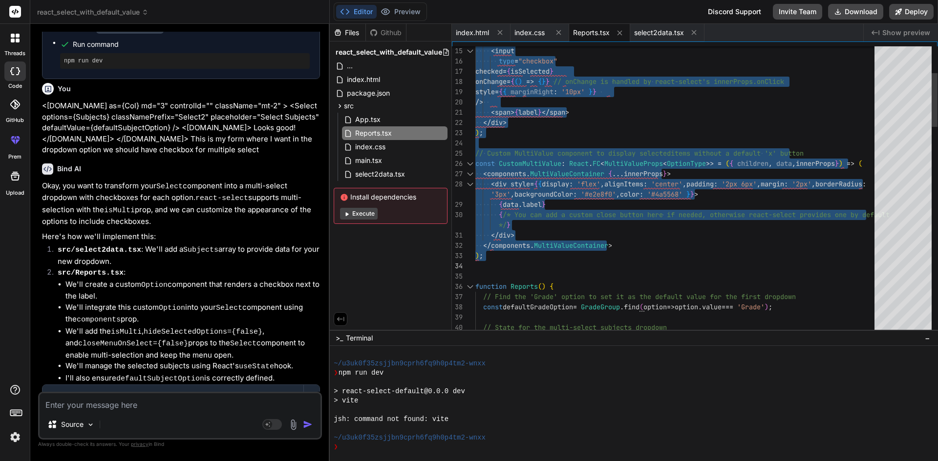
drag, startPoint x: 476, startPoint y: 113, endPoint x: 504, endPoint y: 261, distance: 150.2
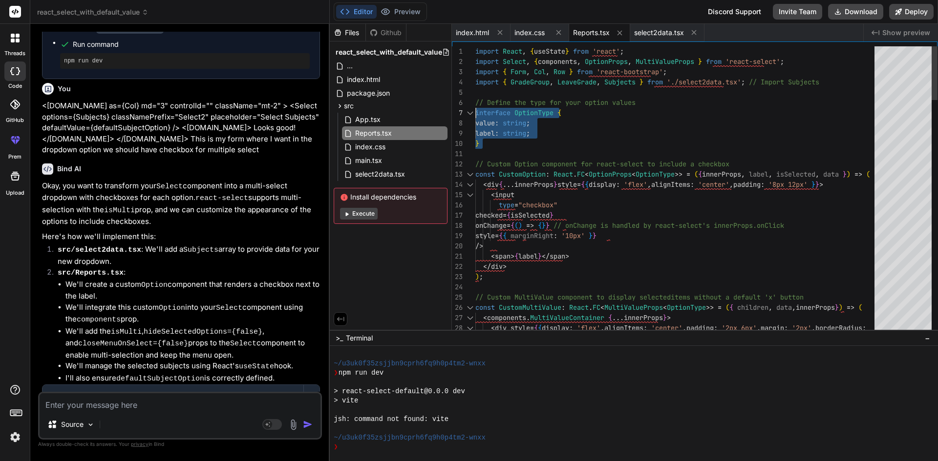
drag, startPoint x: 501, startPoint y: 153, endPoint x: 471, endPoint y: 110, distance: 52.3
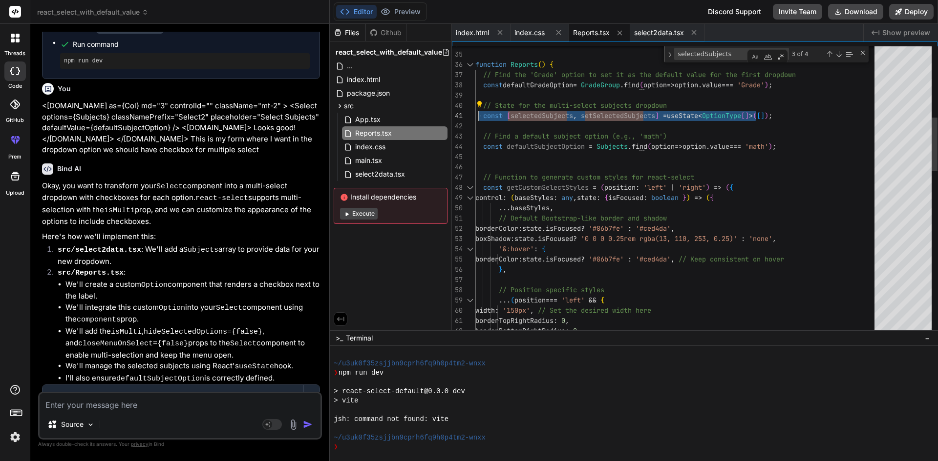
drag, startPoint x: 788, startPoint y: 114, endPoint x: 478, endPoint y: 116, distance: 310.6
click at [478, 116] on div "width : '150px' , // Set the desired width here borderTopRightRadius : 0 , bord…" at bounding box center [677, 441] width 405 height 1554
click at [539, 150] on div "width : '150px' , // Set the desired width here borderTopRightRadius : 0 , bord…" at bounding box center [677, 441] width 405 height 1554
click at [542, 147] on div "width : '150px' , // Set the desired width here borderTopRightRadius : 0 , bord…" at bounding box center [677, 441] width 405 height 1554
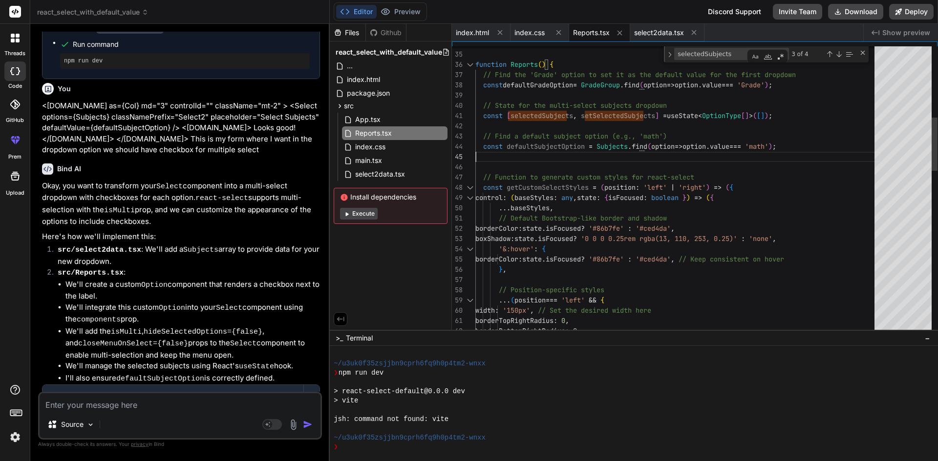
click at [542, 147] on div "width : '150px' , // Set the desired width here borderTopRightRadius : 0 , bord…" at bounding box center [677, 441] width 405 height 1554
click at [523, 159] on div "width : '150px' , // Set the desired width here borderTopRightRadius : 0 , bord…" at bounding box center [677, 441] width 405 height 1554
click at [525, 146] on div "width : '150px' , // Set the desired width here borderTopRightRadius : 0 , bord…" at bounding box center [677, 441] width 405 height 1554
click at [520, 147] on div "width : '150px' , // Set the desired width here borderTopRightRadius : 0 , bord…" at bounding box center [677, 441] width 405 height 1554
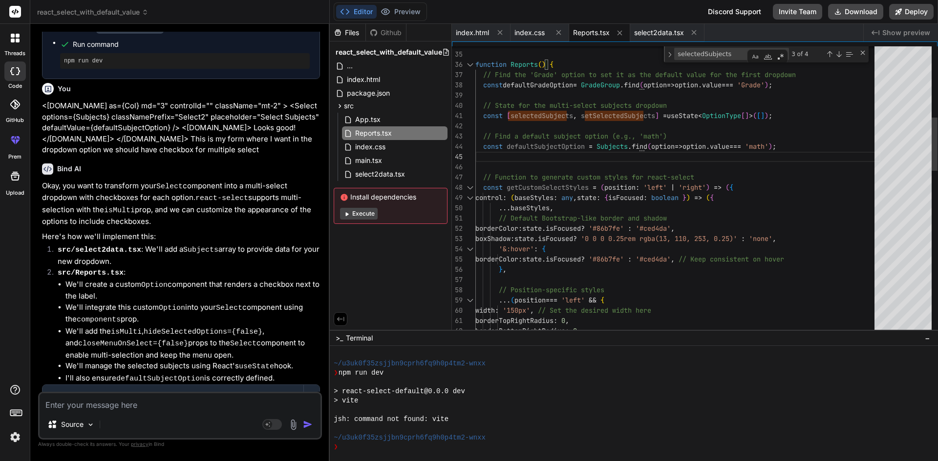
click at [530, 147] on div "width : '150px' , // Set the desired width here borderTopRightRadius : 0 , bord…" at bounding box center [677, 441] width 405 height 1554
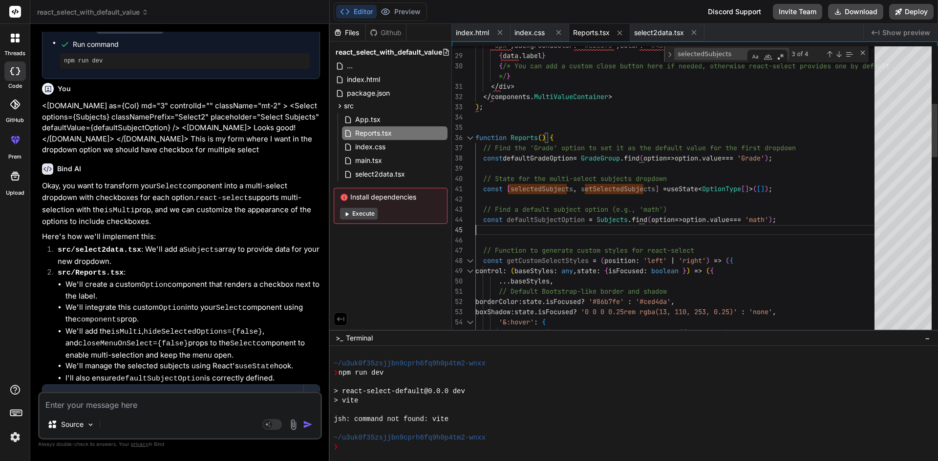
drag, startPoint x: 801, startPoint y: 219, endPoint x: 478, endPoint y: 218, distance: 323.3
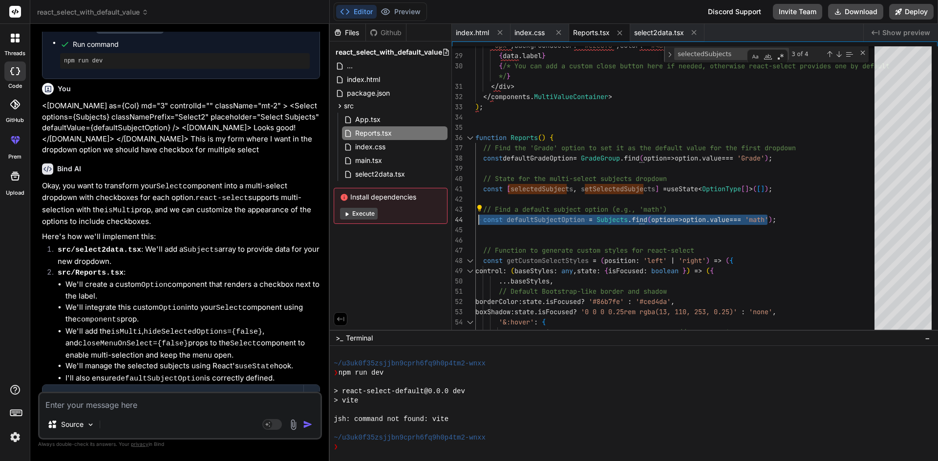
click at [128, 404] on textarea at bounding box center [180, 403] width 281 height 18
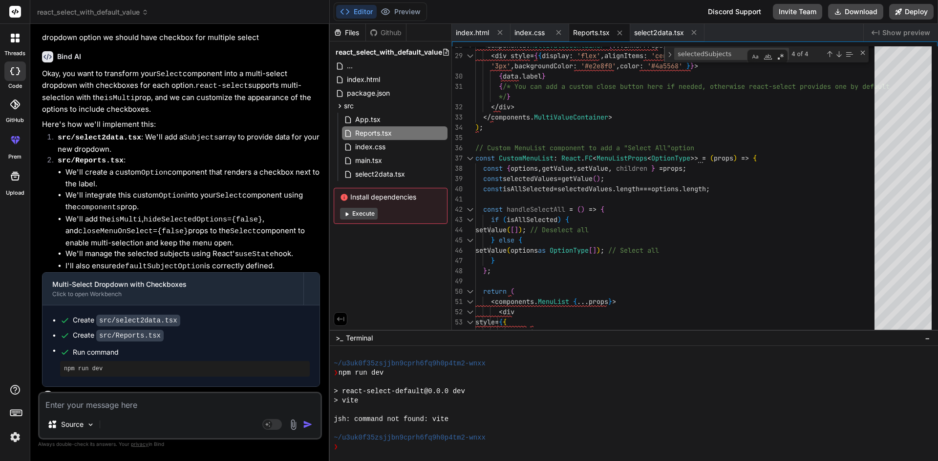
scroll to position [584, 0]
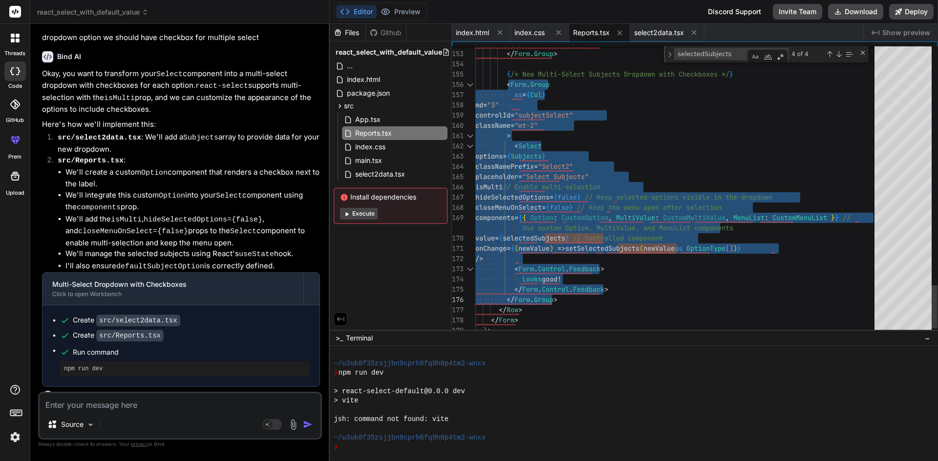
drag, startPoint x: 507, startPoint y: 82, endPoint x: 570, endPoint y: 300, distance: 226.7
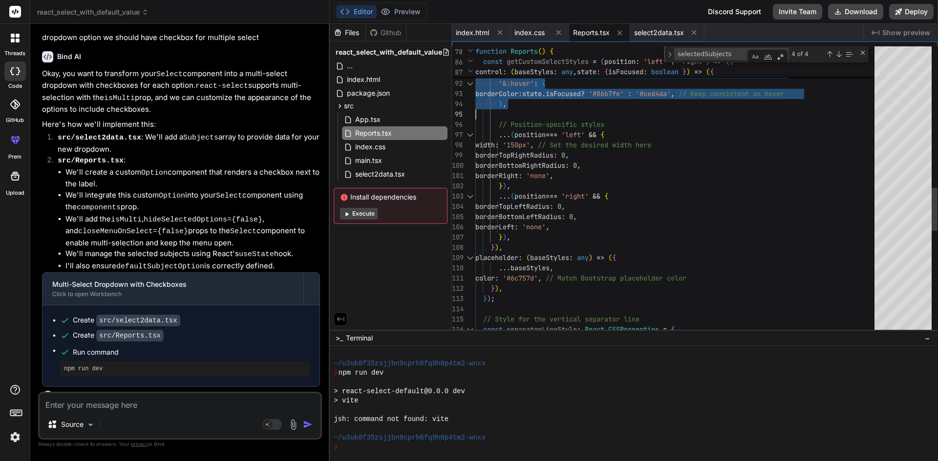
drag, startPoint x: 482, startPoint y: 117, endPoint x: 568, endPoint y: 112, distance: 86.1
click at [668, 126] on div "... baseStyles , // Default Bootstrap-like border and shadow borderColor : stat…" at bounding box center [677, 66] width 405 height 1934
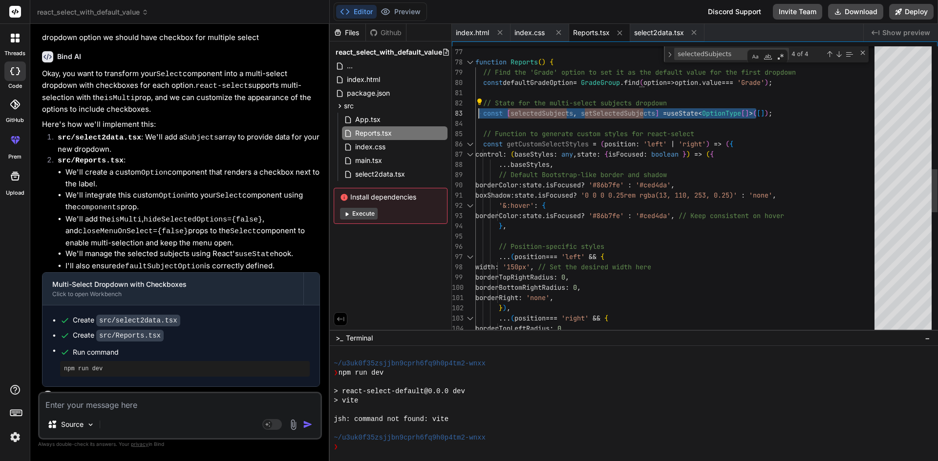
drag, startPoint x: 793, startPoint y: 112, endPoint x: 477, endPoint y: 110, distance: 315.4
click at [477, 110] on div "... baseStyles , // Default Bootstrap-like border and shadow borderColor : stat…" at bounding box center [677, 188] width 405 height 1934
